Goal: Task Accomplishment & Management: Manage account settings

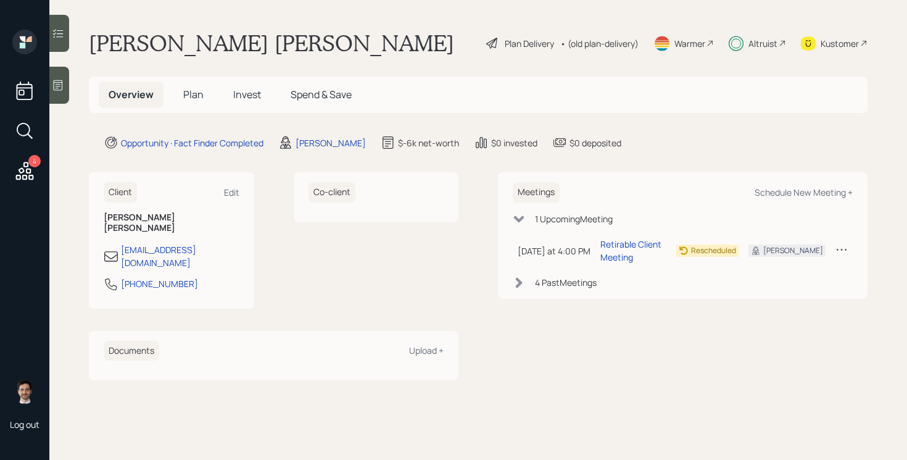
click at [195, 97] on span "Plan" at bounding box center [193, 95] width 20 height 14
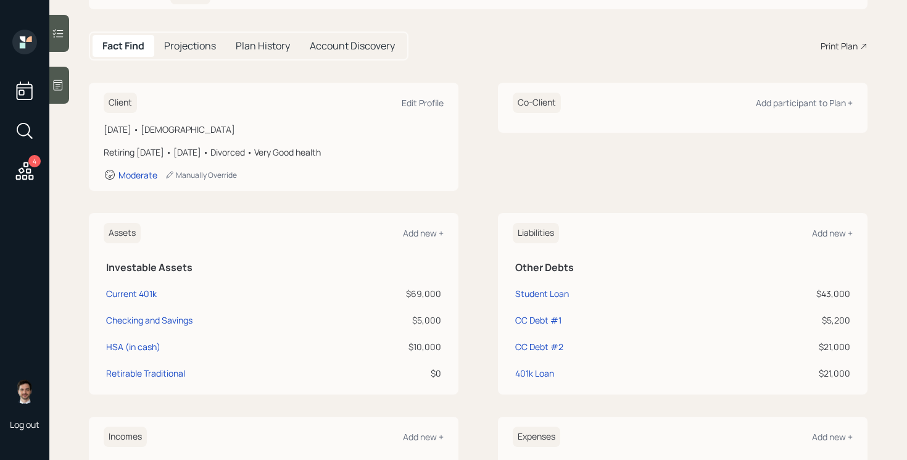
scroll to position [105, 0]
click at [128, 292] on div "Current 401k" at bounding box center [131, 292] width 51 height 13
select select "company_sponsored"
select select "balanced"
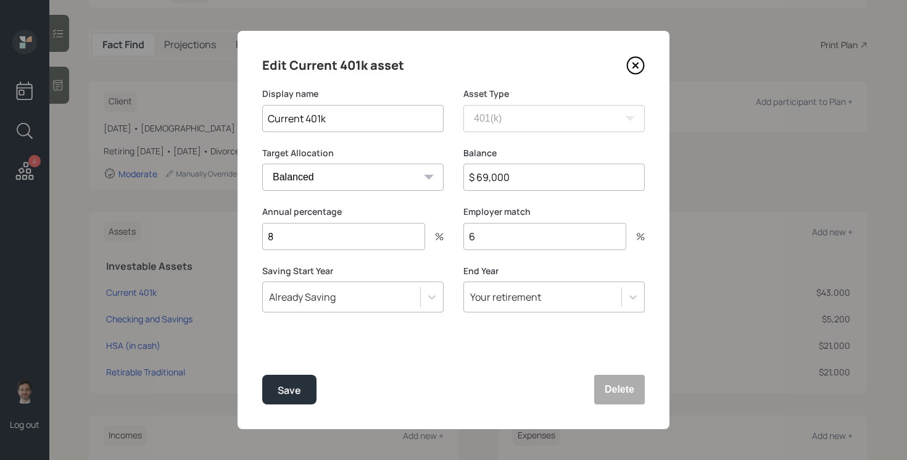
click at [532, 183] on input "$ 69,000" at bounding box center [553, 176] width 181 height 27
type input "$ 76,000"
click at [271, 388] on button "Save" at bounding box center [289, 389] width 54 height 30
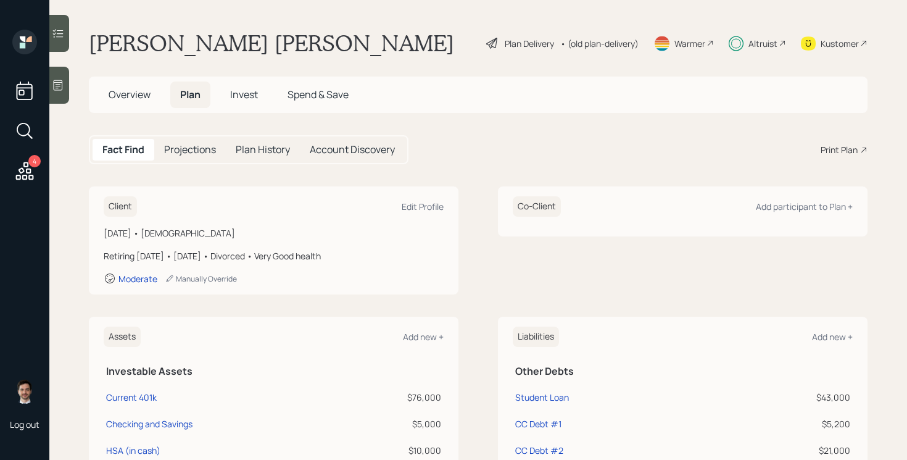
click at [242, 93] on span "Invest" at bounding box center [244, 95] width 28 height 14
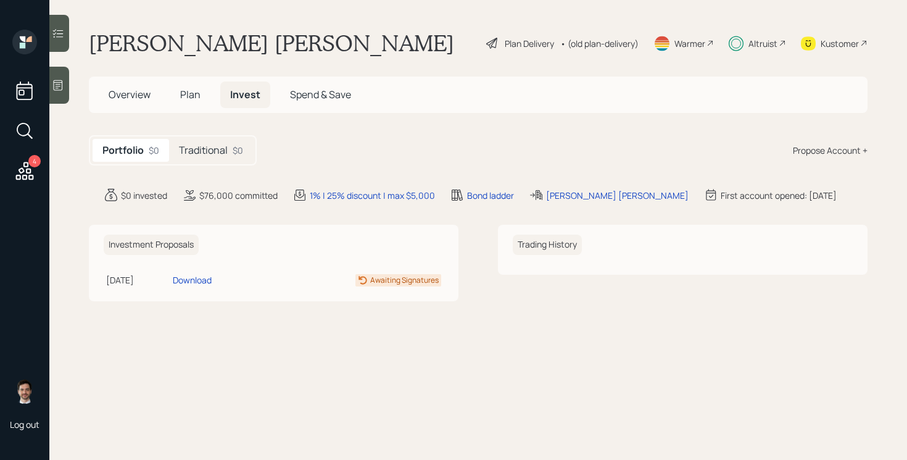
click at [213, 151] on h5 "Traditional" at bounding box center [203, 150] width 49 height 12
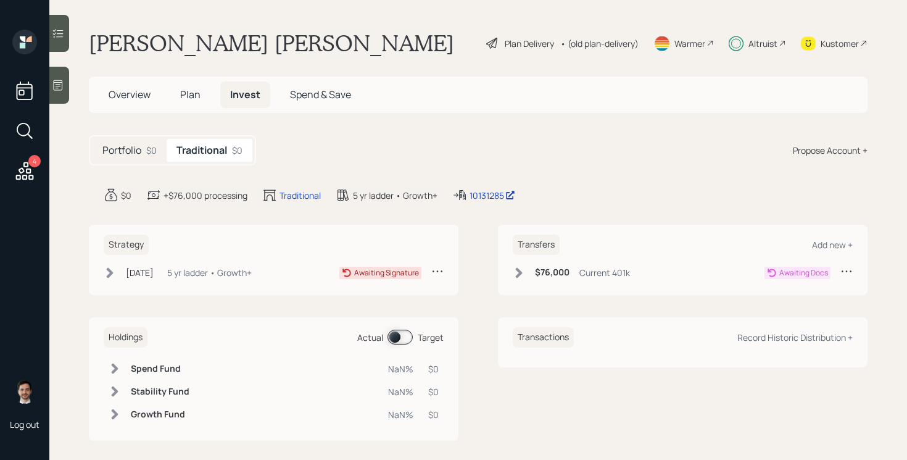
click at [131, 151] on h5 "Portfolio" at bounding box center [121, 150] width 39 height 12
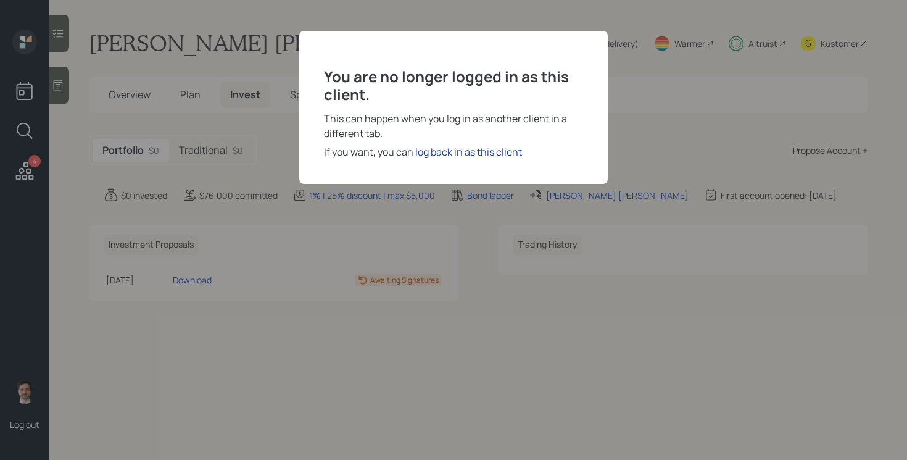
click at [444, 151] on div "log back in as this client" at bounding box center [468, 151] width 107 height 15
